Goal: Register for event/course

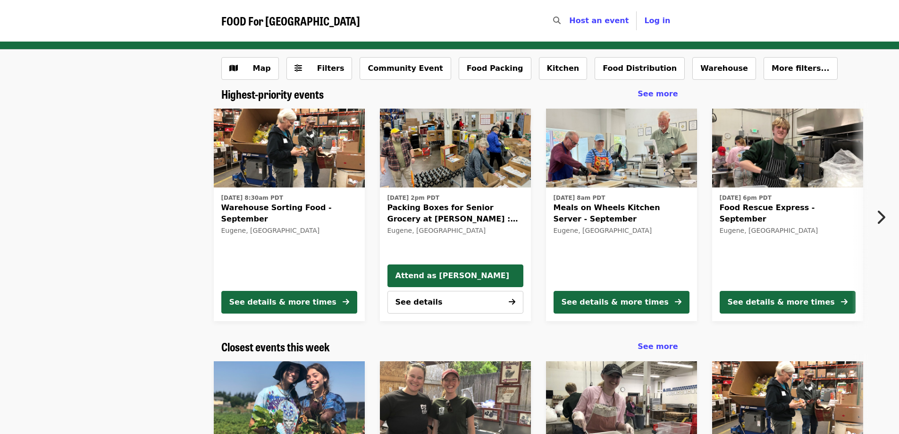
click at [882, 219] on icon "chevron-right icon" at bounding box center [880, 217] width 9 height 18
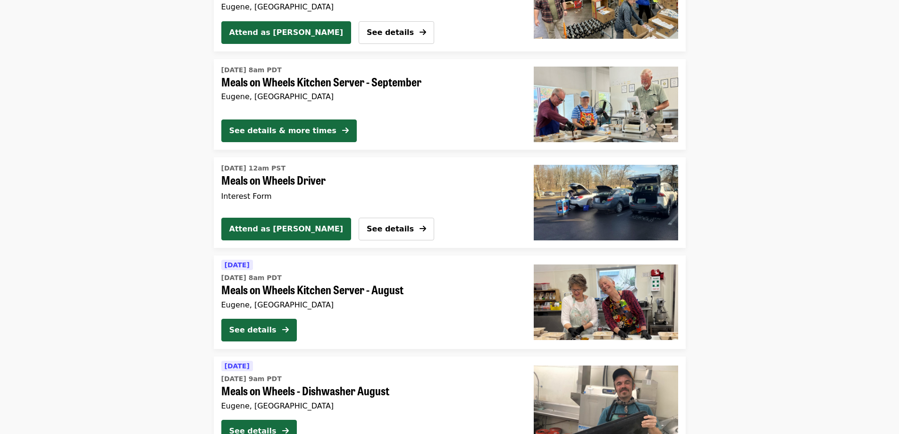
scroll to position [2219, 0]
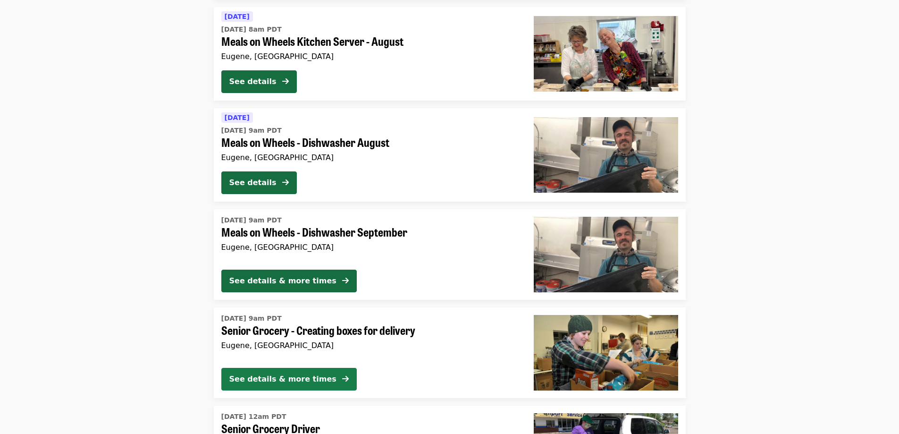
click at [322, 368] on button "See details & more times" at bounding box center [289, 379] width 136 height 23
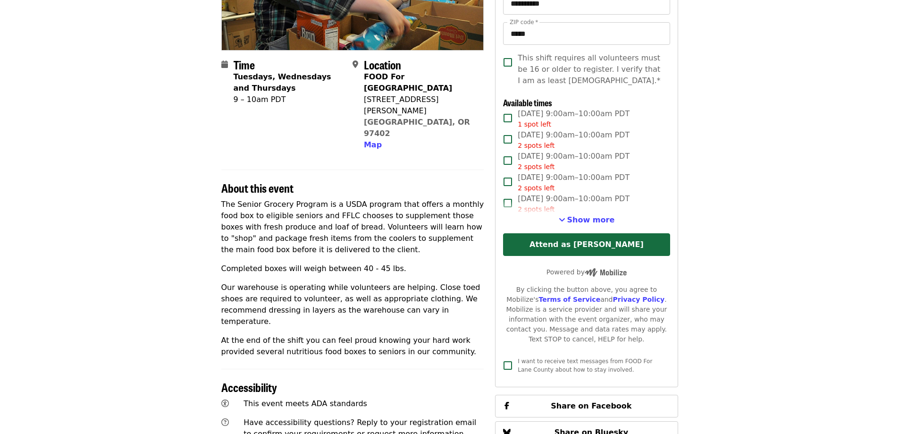
scroll to position [236, 0]
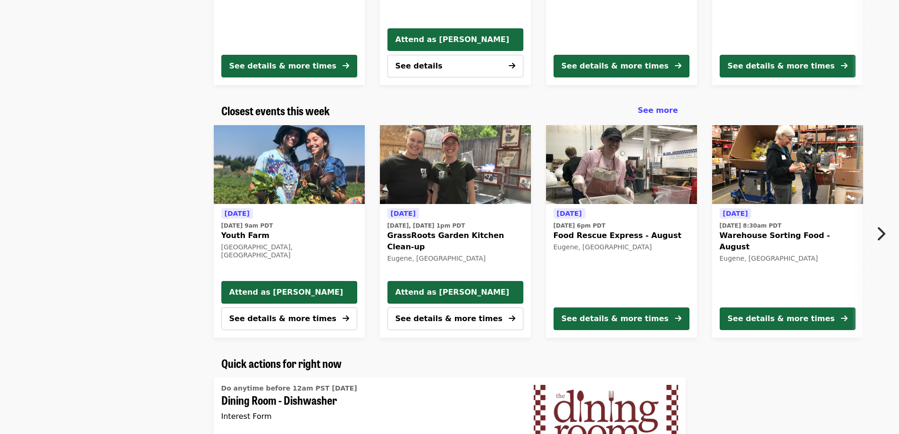
click at [808, 242] on div "[DATE] [DATE] 8:30am PDT Warehouse Sorting Food - August Eugene, [GEOGRAPHIC_DA…" at bounding box center [788, 254] width 136 height 92
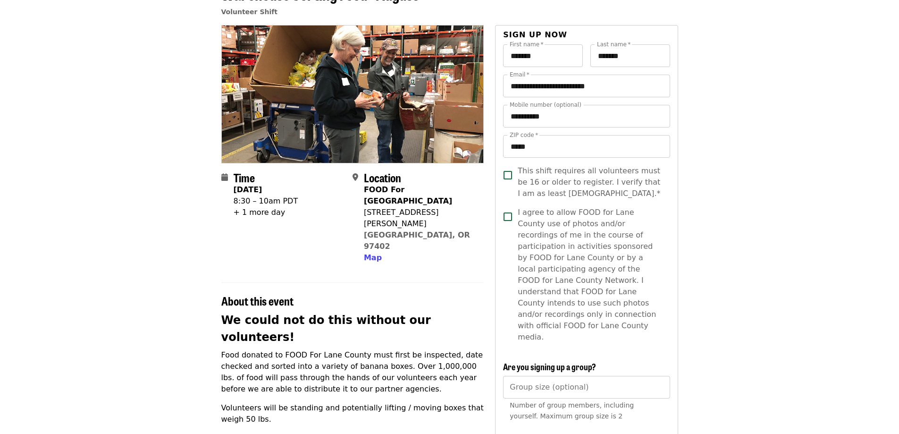
scroll to position [47, 0]
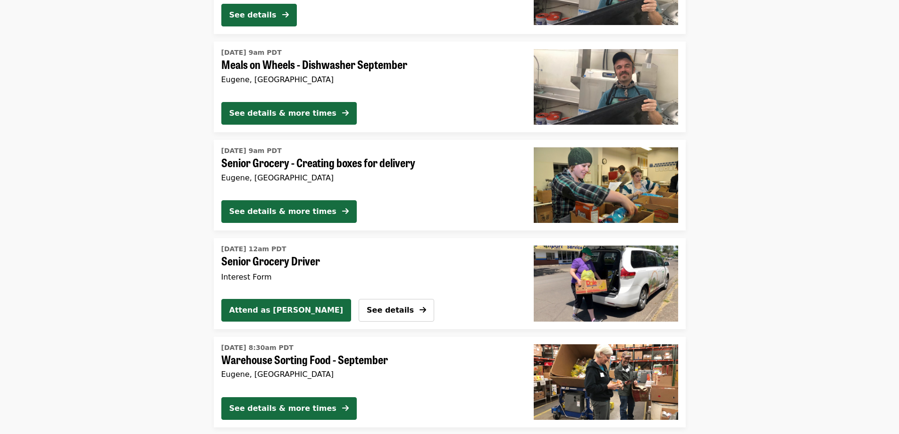
scroll to position [2198, 0]
